Goal: Find contact information: Find contact information

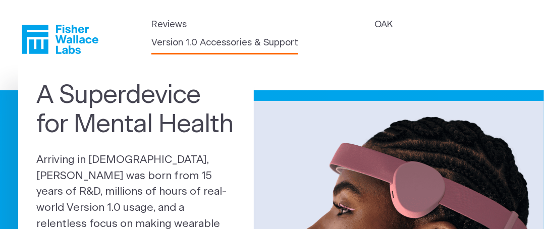
click at [297, 36] on link "Version 1.0 Accessories & Support" at bounding box center [224, 43] width 147 height 14
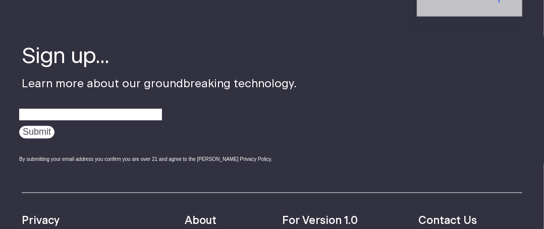
scroll to position [656, 0]
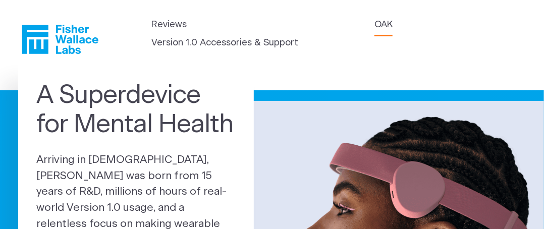
click at [374, 32] on link "OAK" at bounding box center [383, 25] width 18 height 14
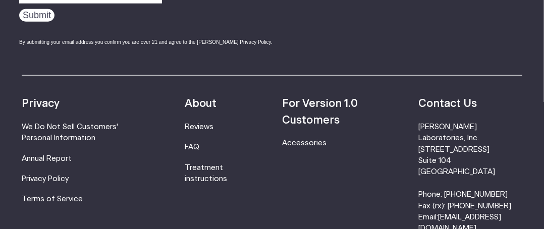
scroll to position [1716, 0]
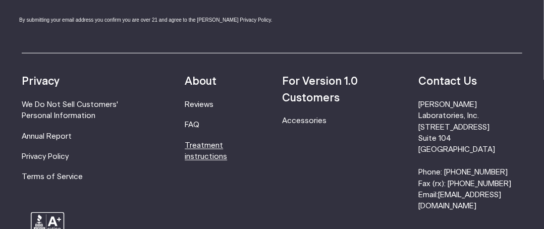
click at [227, 142] on link "Treatment instructions" at bounding box center [206, 151] width 42 height 19
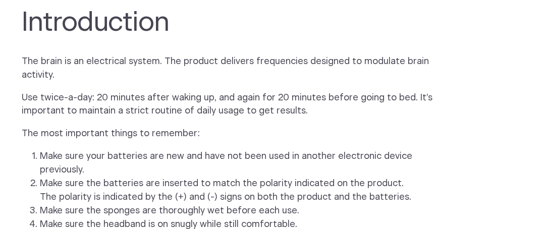
scroll to position [555, 0]
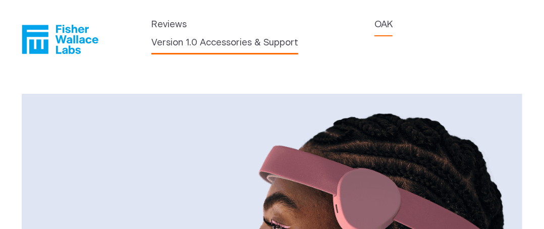
click at [298, 37] on link "Version 1.0 Accessories & Support" at bounding box center [224, 43] width 147 height 14
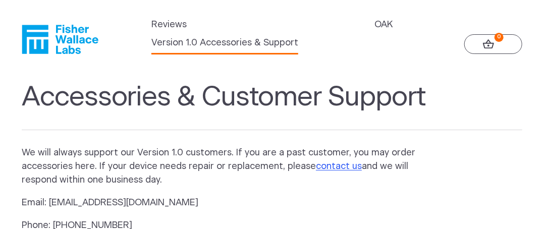
click at [71, 38] on icon "Fisher Wallace" at bounding box center [60, 39] width 77 height 29
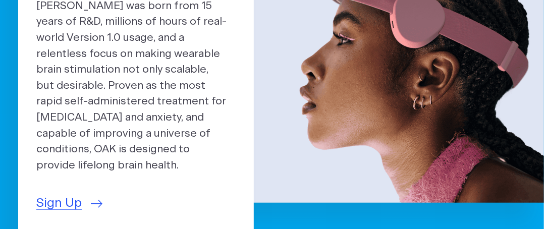
scroll to position [252, 0]
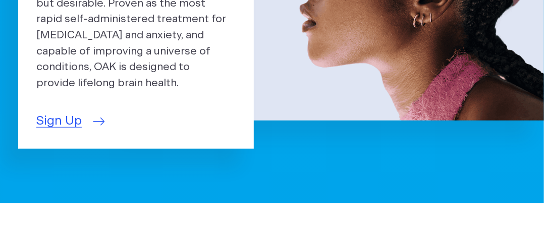
click at [67, 112] on span "Sign Up" at bounding box center [58, 121] width 45 height 19
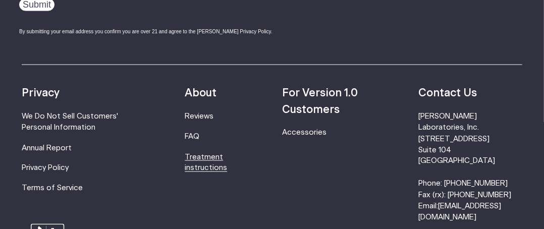
scroll to position [555, 0]
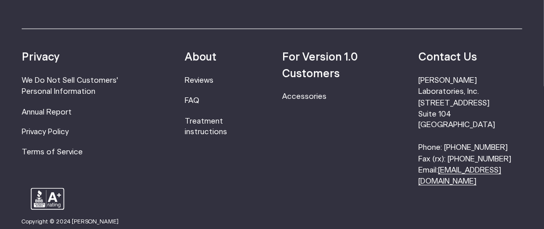
click at [443, 179] on link "[EMAIL_ADDRESS][DOMAIN_NAME]" at bounding box center [459, 176] width 83 height 19
drag, startPoint x: 428, startPoint y: 177, endPoint x: 531, endPoint y: 182, distance: 103.6
click at [531, 182] on footer "Sign up... Learn more about our groundbreaking technology. Submit By submitting…" at bounding box center [272, 89] width 544 height 511
copy link "[EMAIL_ADDRESS][DOMAIN_NAME]"
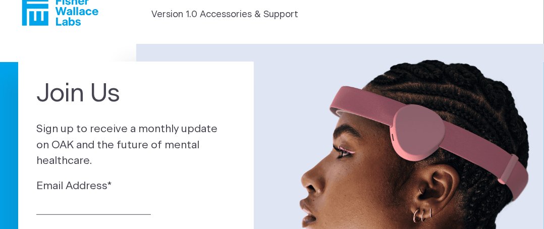
scroll to position [0, 0]
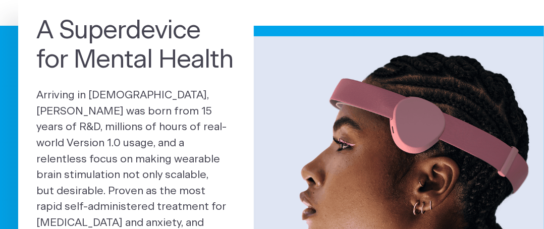
scroll to position [50, 0]
